Goal: Answer question/provide support: Participate in discussion

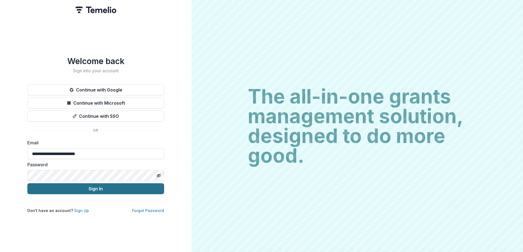
click at [81, 186] on button "Sign In" at bounding box center [95, 188] width 137 height 11
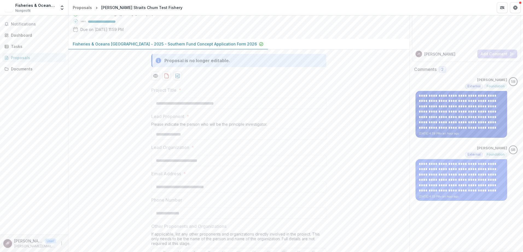
scroll to position [55, 0]
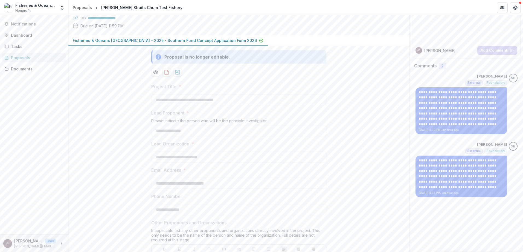
click at [447, 54] on div "[PERSON_NAME] F Add Comment" at bounding box center [466, 50] width 109 height 15
click at [431, 53] on div "[PERSON_NAME]" at bounding box center [445, 50] width 60 height 7
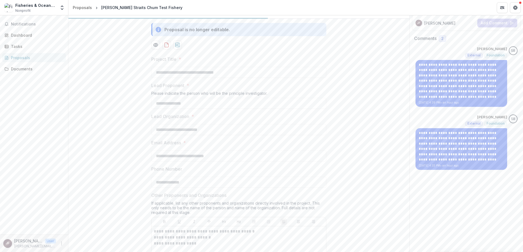
scroll to position [0, 0]
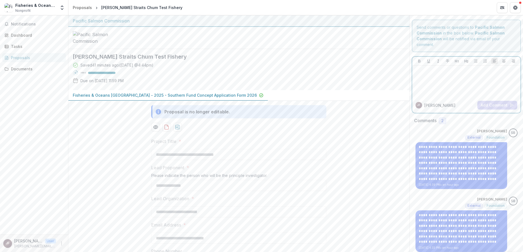
click at [444, 78] on div at bounding box center [466, 81] width 104 height 27
click at [481, 108] on button "Add Comment" at bounding box center [497, 105] width 40 height 9
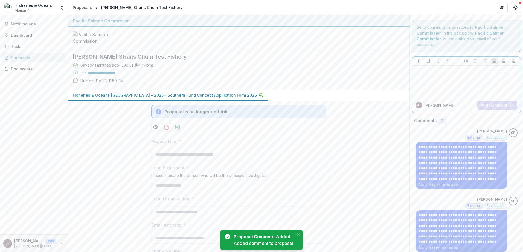
click at [434, 80] on div at bounding box center [466, 81] width 104 height 27
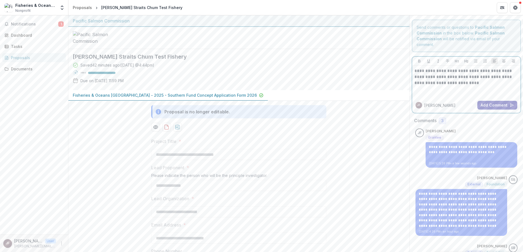
click at [496, 105] on button "Add Comment" at bounding box center [497, 105] width 40 height 9
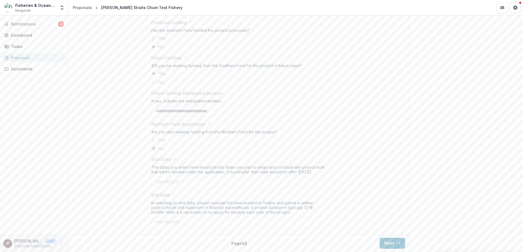
scroll to position [595, 0]
click at [384, 239] on button "Next" at bounding box center [391, 242] width 25 height 11
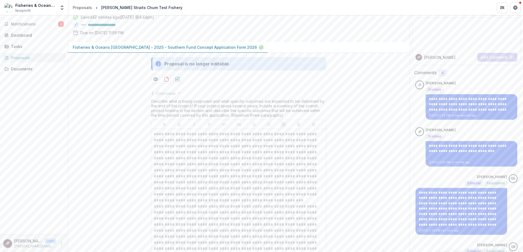
scroll to position [0, 0]
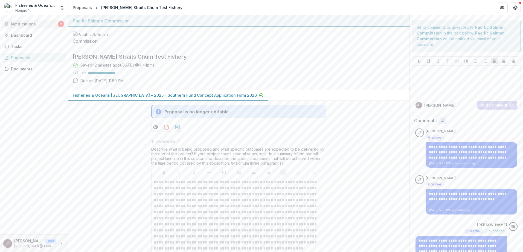
click at [43, 26] on span "Notifications" at bounding box center [34, 24] width 47 height 5
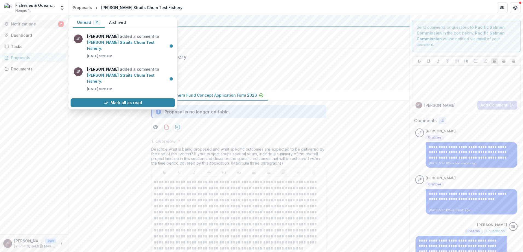
click at [31, 22] on span "Notifications" at bounding box center [34, 24] width 47 height 5
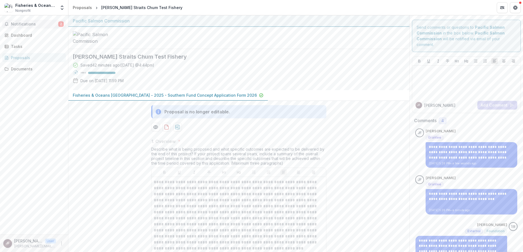
click at [31, 22] on span "Notifications" at bounding box center [34, 24] width 47 height 5
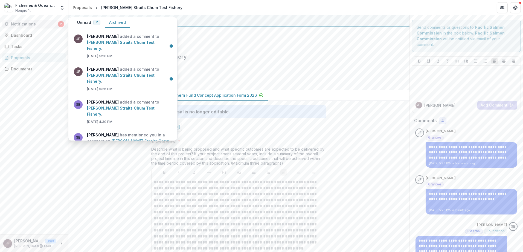
click at [118, 20] on button "Archived" at bounding box center [117, 22] width 25 height 11
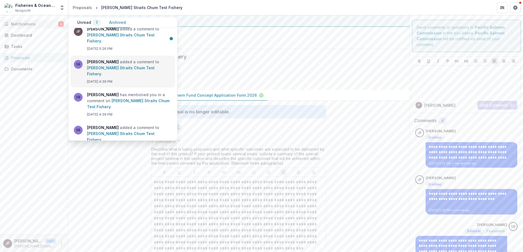
scroll to position [39, 0]
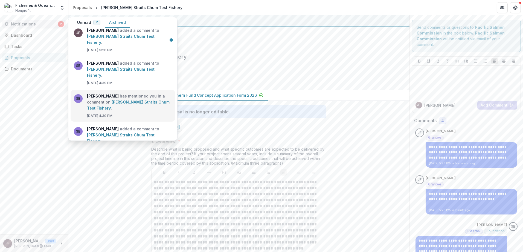
click at [114, 100] on link "[PERSON_NAME] Straits Chum Test Fishery" at bounding box center [128, 105] width 83 height 11
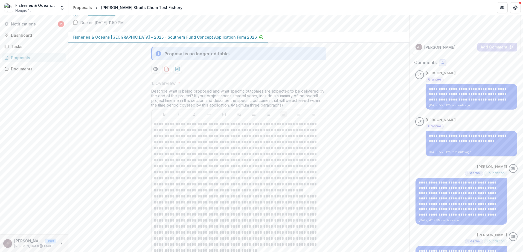
scroll to position [55, 0]
